Goal: Information Seeking & Learning: Learn about a topic

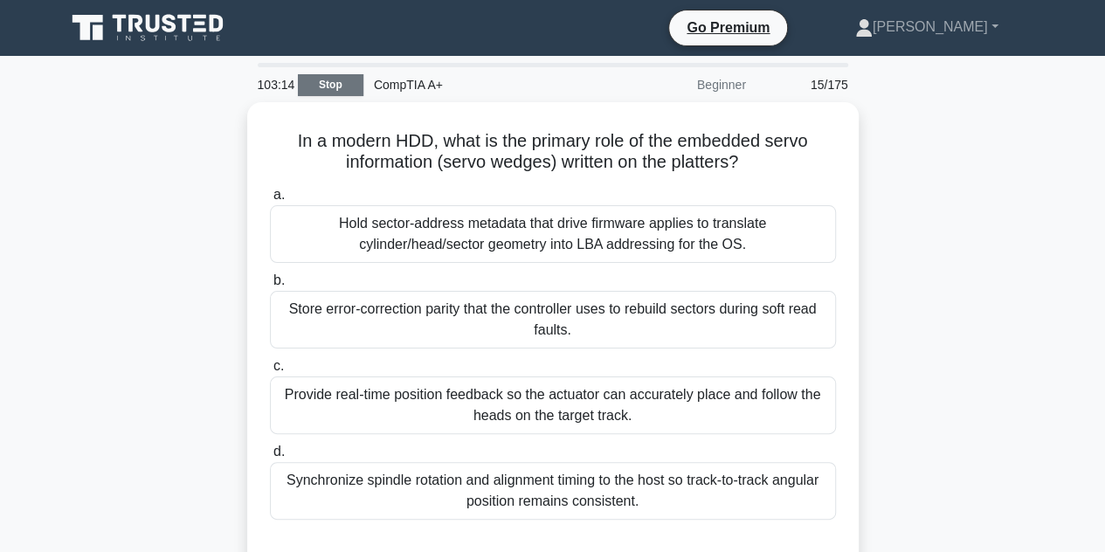
click at [335, 86] on link "Stop" at bounding box center [331, 85] width 66 height 22
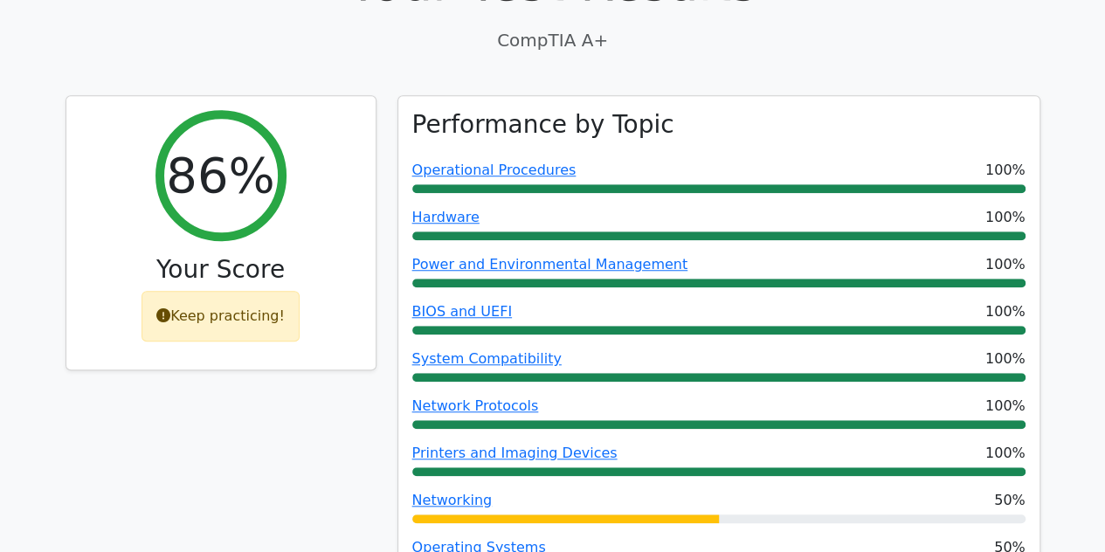
scroll to position [611, 0]
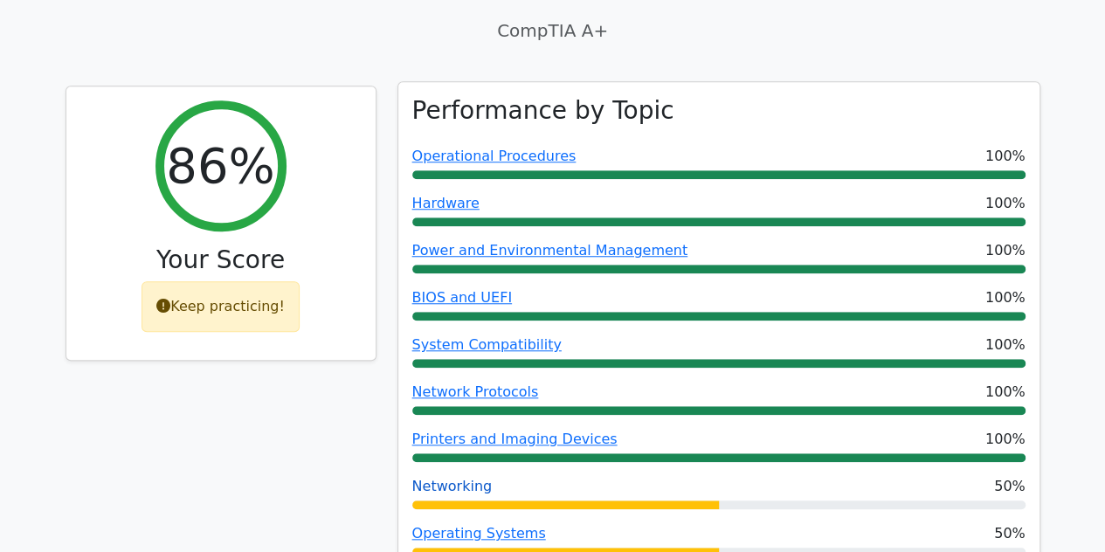
click at [440, 478] on link "Networking" at bounding box center [452, 486] width 80 height 17
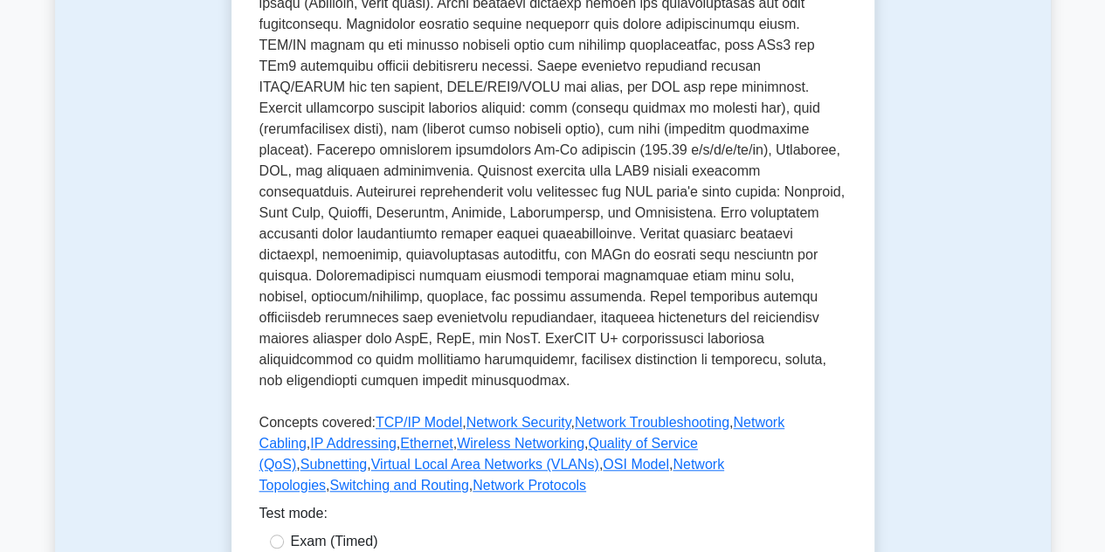
scroll to position [524, 0]
click at [953, 172] on div "Test Flashcards Networking Communication between computing devices Networking i…" at bounding box center [553, 156] width 996 height 1095
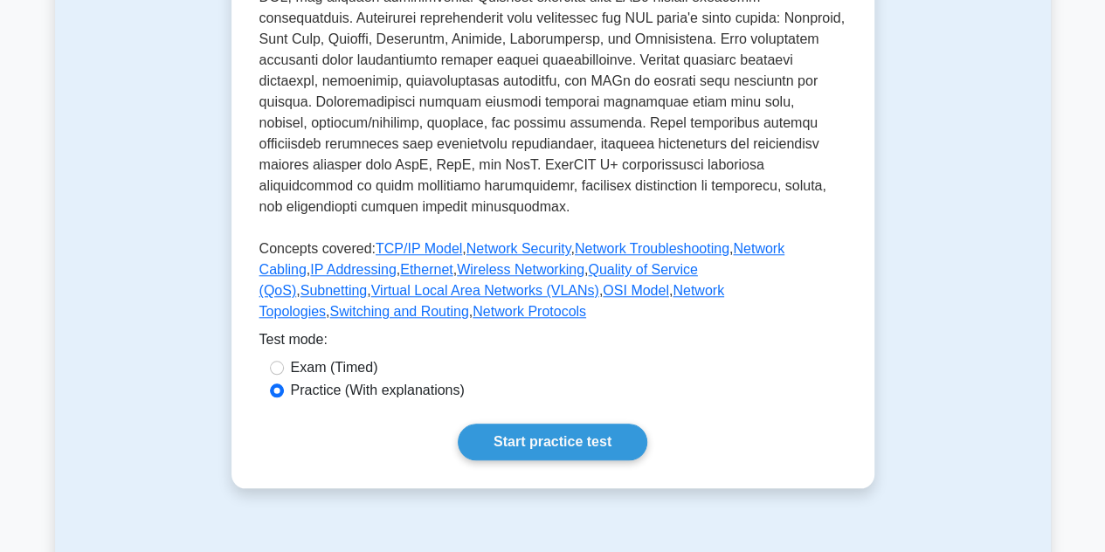
scroll to position [699, 0]
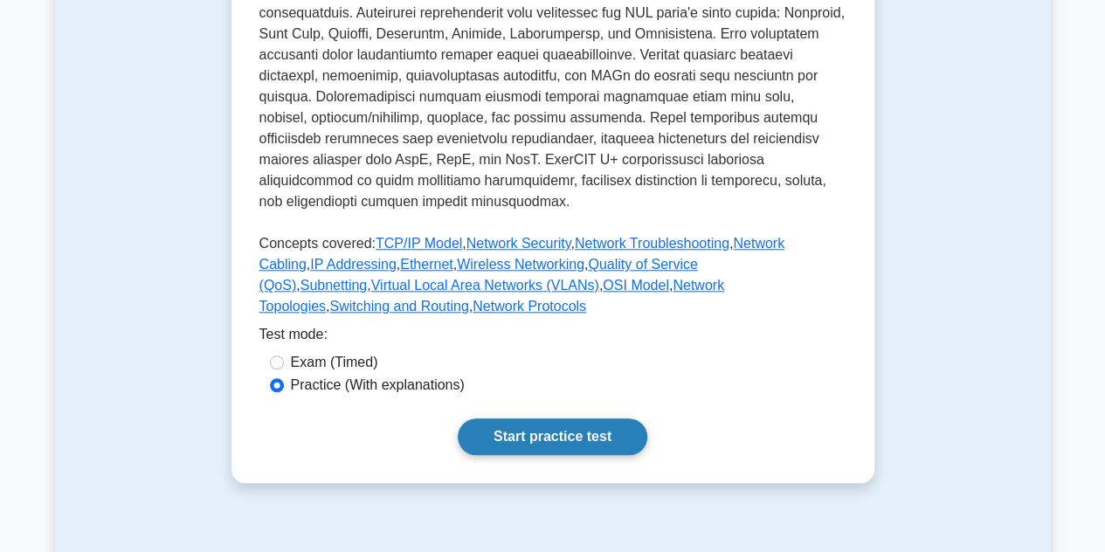
click at [585, 418] on link "Start practice test" at bounding box center [553, 436] width 190 height 37
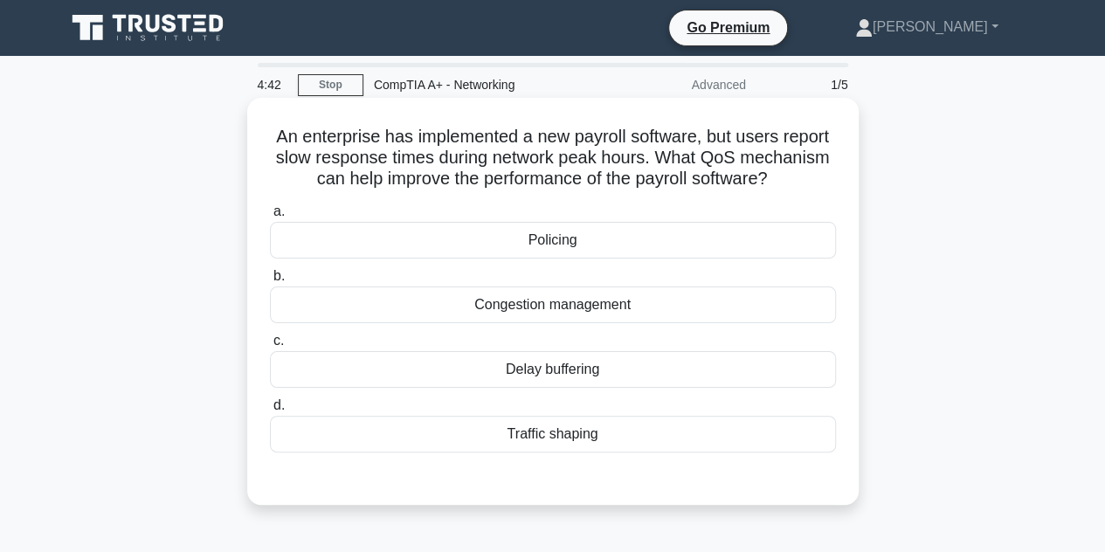
click at [564, 309] on div "Congestion management" at bounding box center [553, 304] width 566 height 37
click at [270, 282] on input "b. Congestion management" at bounding box center [270, 276] width 0 height 11
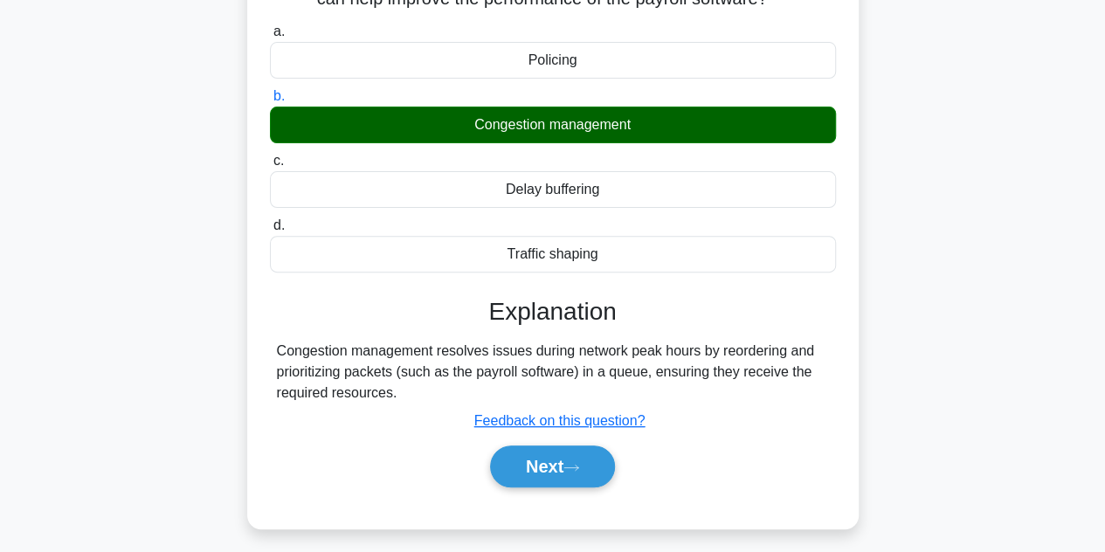
scroll to position [175, 0]
